Goal: Information Seeking & Learning: Understand process/instructions

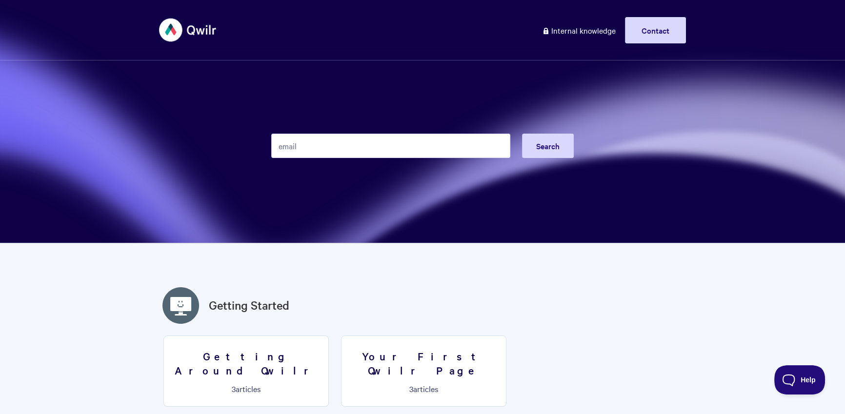
type input "email"
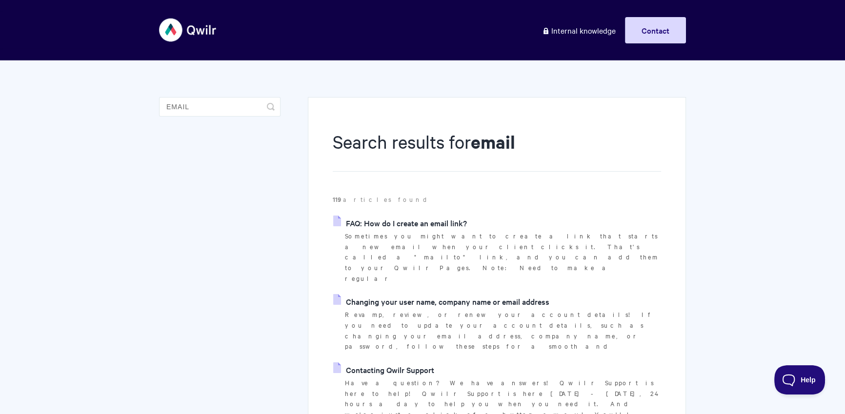
click at [423, 294] on link "Changing your user name, company name or email address" at bounding box center [441, 301] width 216 height 15
